Goal: Task Accomplishment & Management: Use online tool/utility

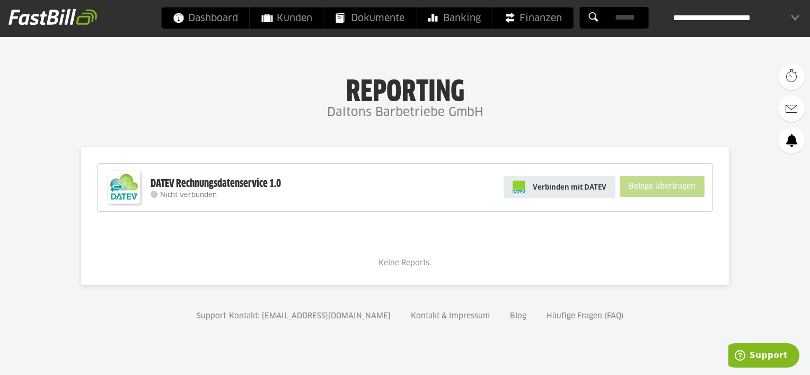
click at [589, 189] on span "Verbinden mit DATEV" at bounding box center [569, 187] width 74 height 11
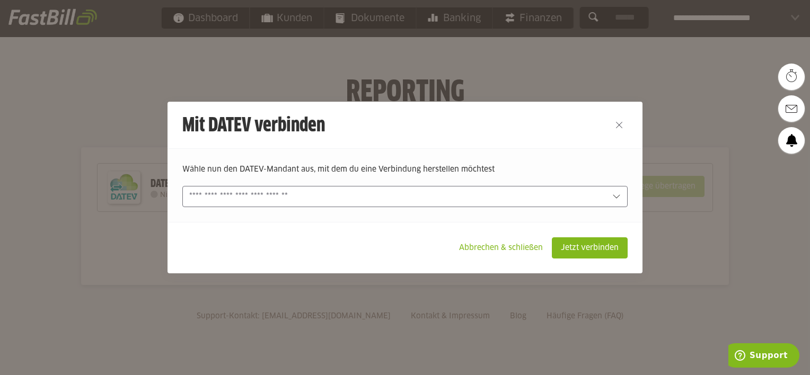
click at [437, 201] on input "text" at bounding box center [397, 197] width 416 height 12
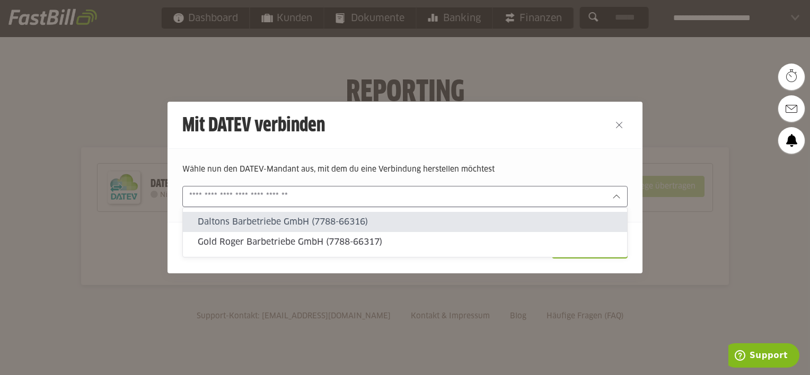
click at [362, 220] on slot "Daltons Barbetriebe GmbH (7788-66316)" at bounding box center [408, 222] width 421 height 12
type input "**********"
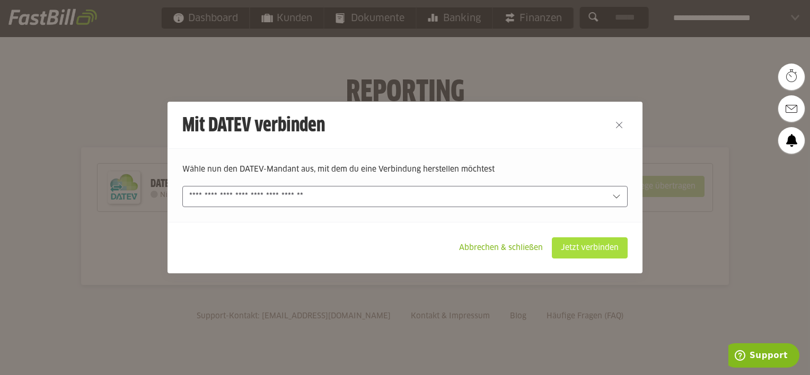
click at [577, 244] on slot "Jetzt verbinden" at bounding box center [589, 248] width 75 height 20
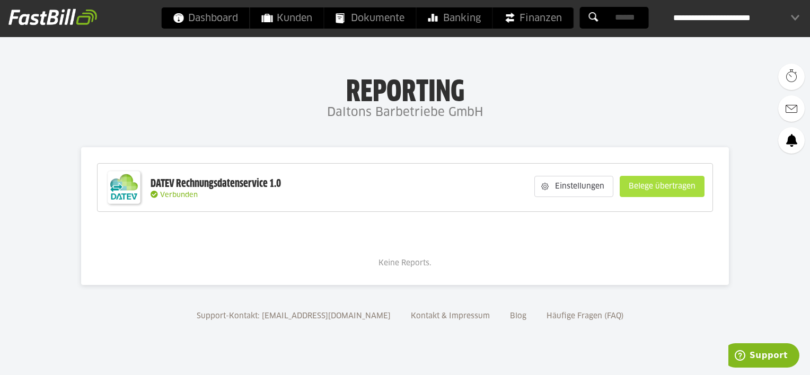
click at [656, 186] on slot "Belege übertragen" at bounding box center [662, 186] width 84 height 20
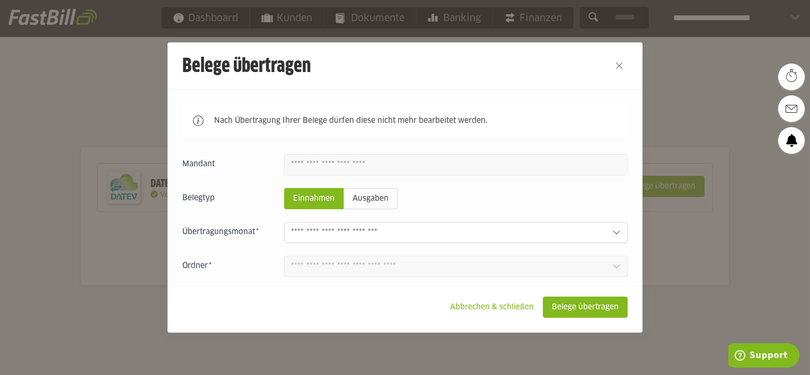
click at [487, 229] on input "text" at bounding box center [447, 233] width 313 height 12
click at [492, 205] on fieldset "Belegtyp Einnahmen Ausgaben" at bounding box center [404, 198] width 445 height 21
click at [576, 305] on slot "Belege übertragen" at bounding box center [585, 307] width 84 height 20
click at [504, 302] on slot "Abbrechen & schließen" at bounding box center [491, 307] width 101 height 20
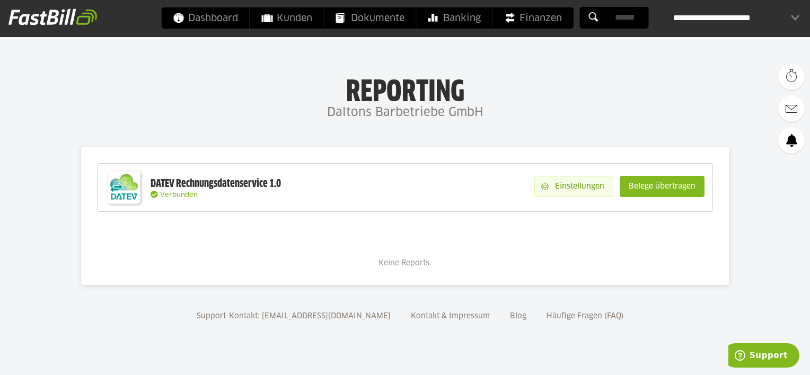
click at [575, 184] on slot "Einstellungen" at bounding box center [580, 186] width 64 height 20
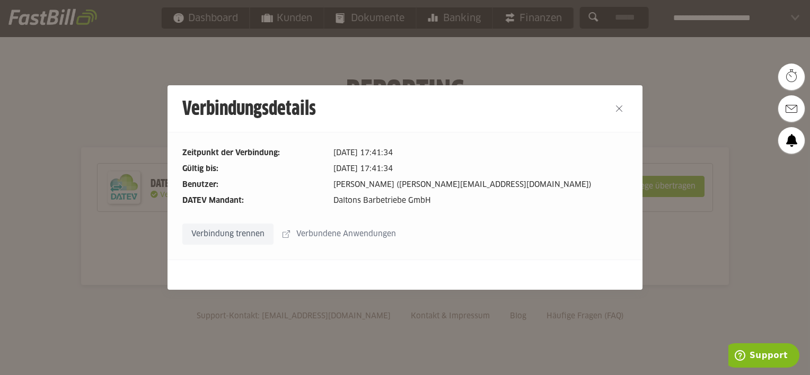
click at [370, 235] on slot "Verbundene Anwendungen" at bounding box center [347, 234] width 114 height 20
click at [619, 109] on button "Close" at bounding box center [618, 108] width 17 height 17
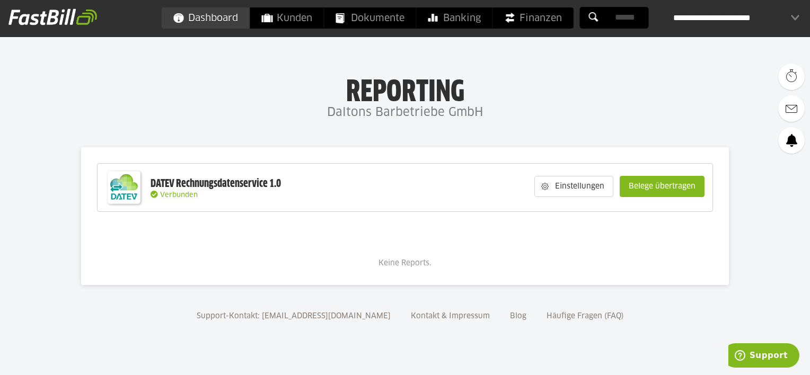
click at [217, 13] on span "Dashboard" at bounding box center [205, 17] width 65 height 21
